Goal: Information Seeking & Learning: Learn about a topic

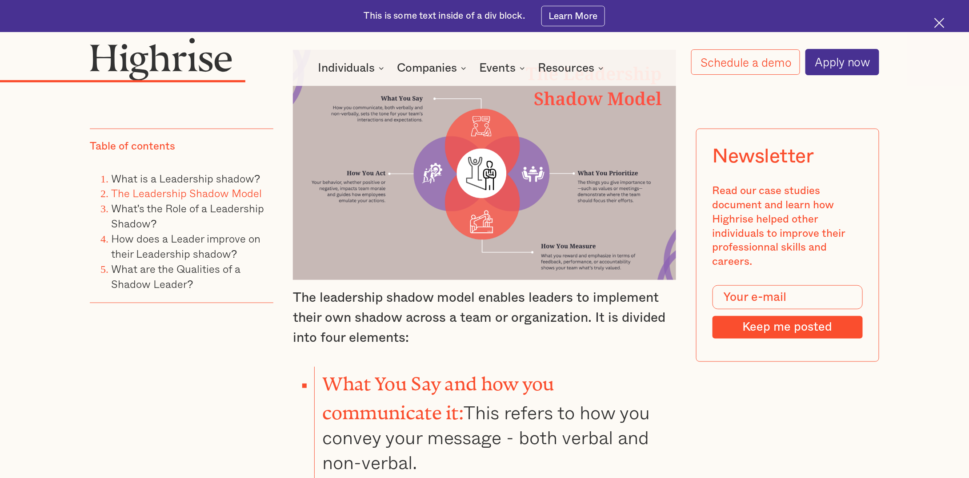
scroll to position [2120, 0]
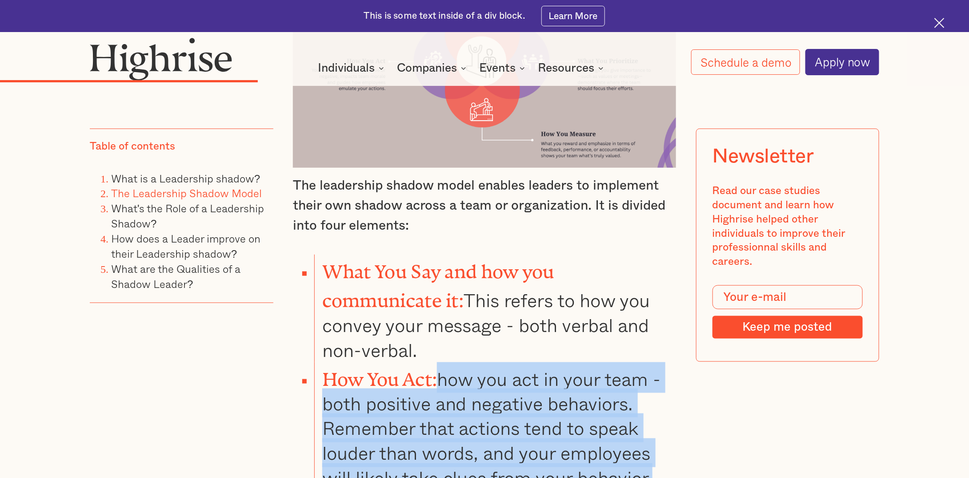
drag, startPoint x: 657, startPoint y: 404, endPoint x: 446, endPoint y: 307, distance: 232.0
click at [446, 362] on li "How You Act: how you act in your team -both positive and negative behaviors. Re…" at bounding box center [495, 426] width 362 height 128
copy li "how you act in your team -both positive and negative behaviors. Remember that a…"
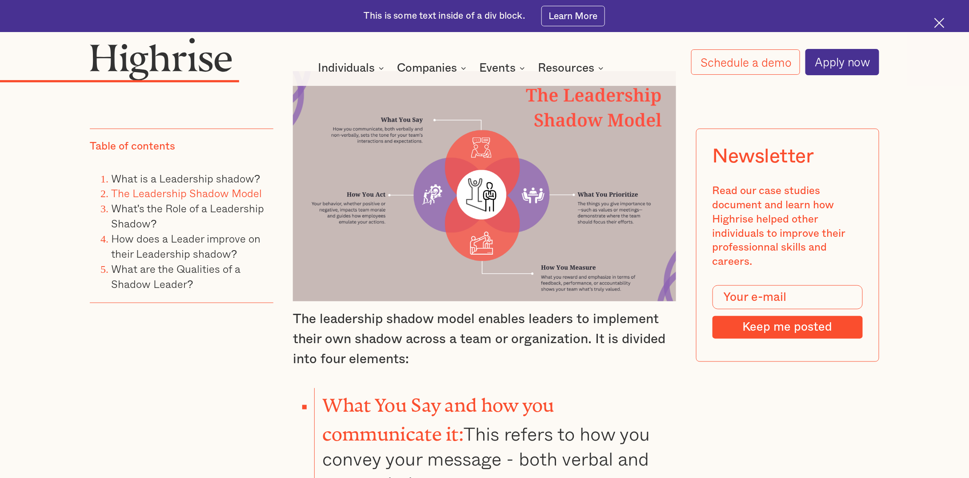
scroll to position [2076, 0]
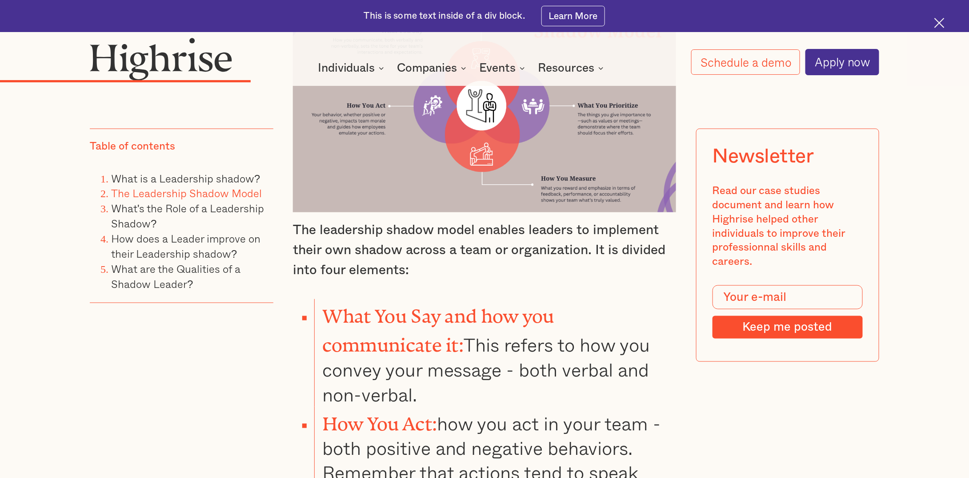
click at [436, 312] on li "What You Say and how you communicate it: This refers to how you convey your mes…" at bounding box center [495, 352] width 362 height 107
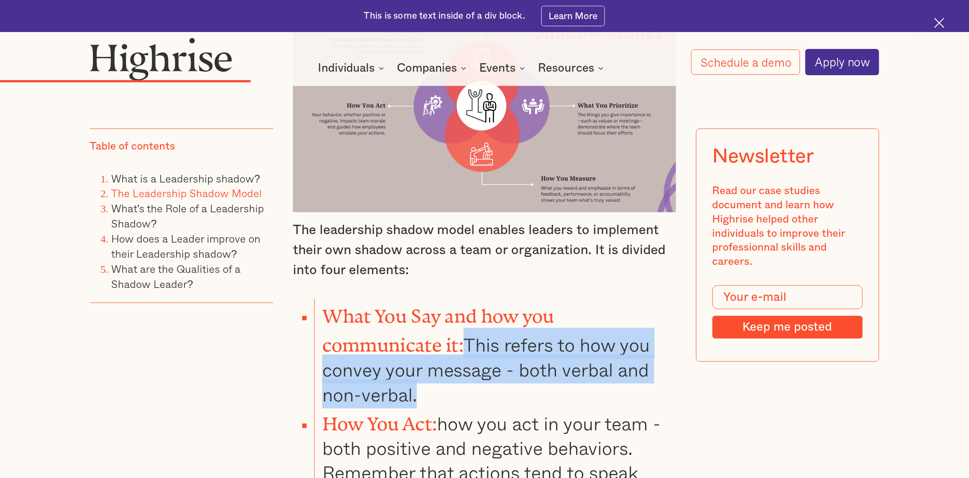
drag, startPoint x: 422, startPoint y: 320, endPoint x: 470, endPoint y: 273, distance: 68.2
click at [470, 299] on li "What You Say and how you communicate it: This refers to how you convey your mes…" at bounding box center [495, 352] width 362 height 107
copy li "This refers to how you convey your message - both verbal and non-verbal."
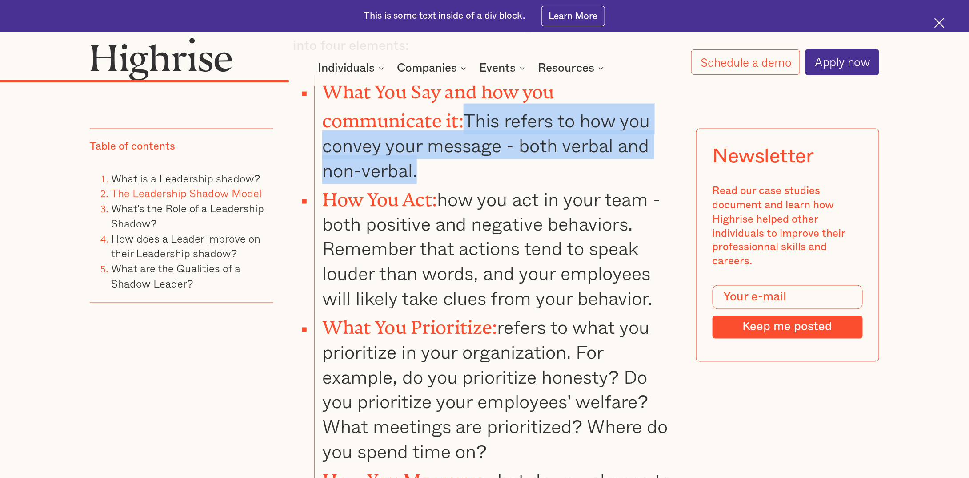
scroll to position [2342, 0]
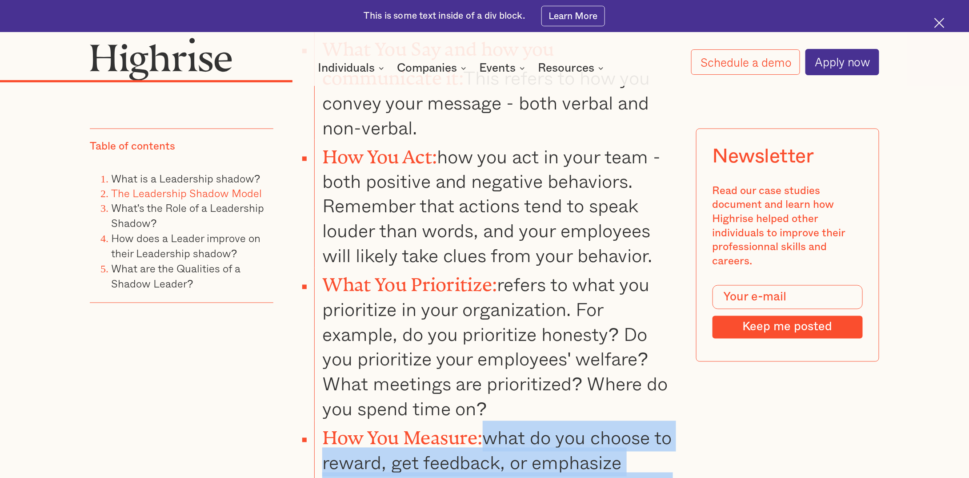
drag, startPoint x: 402, startPoint y: 428, endPoint x: 490, endPoint y: 354, distance: 114.5
click at [490, 421] on li "How You Measure: what do you choose to reward, get feedback, or emphasize accou…" at bounding box center [495, 460] width 362 height 79
copy li "what do you choose to reward, get feedback, or emphasize accountability? Is it …"
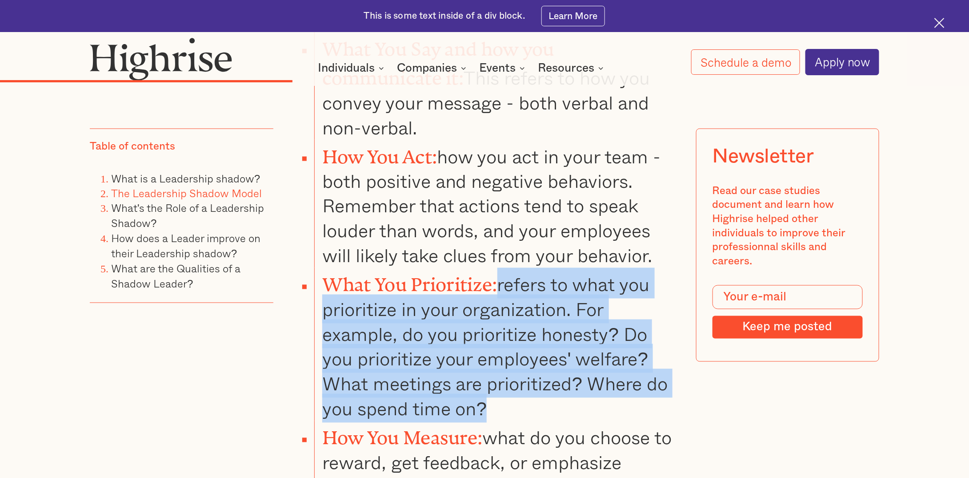
drag, startPoint x: 487, startPoint y: 329, endPoint x: 505, endPoint y: 216, distance: 114.8
click at [505, 268] on li "What You Prioritize: refers to what you prioritize in your organization. For ex…" at bounding box center [495, 344] width 362 height 153
copy li "refers to what you prioritize in your organization. For example, do you priorit…"
